Goal: Unclear

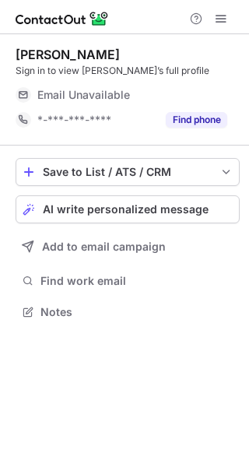
scroll to position [301, 249]
